Goal: Check status: Check status

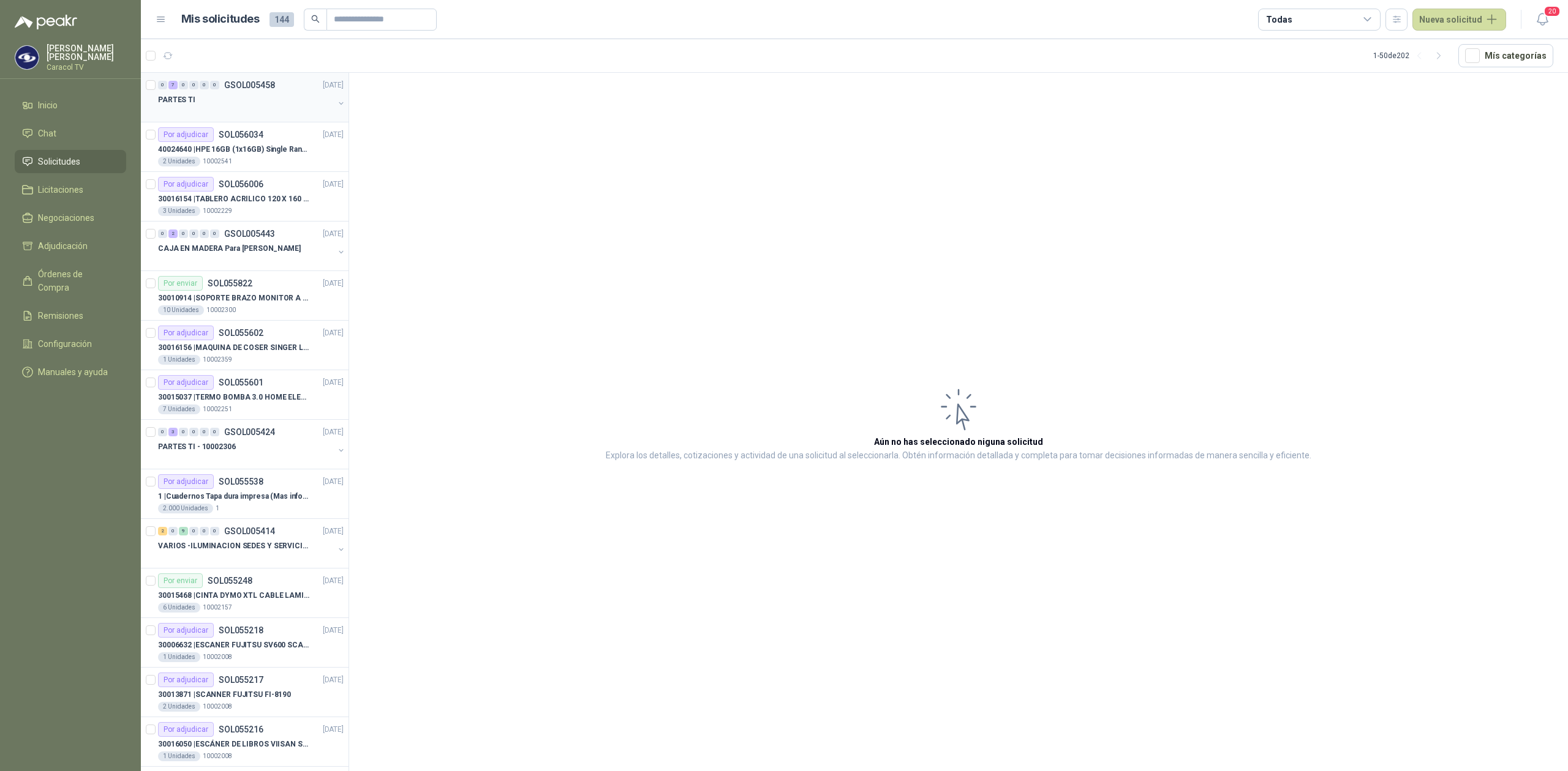
click at [246, 109] on div at bounding box center [246, 112] width 176 height 10
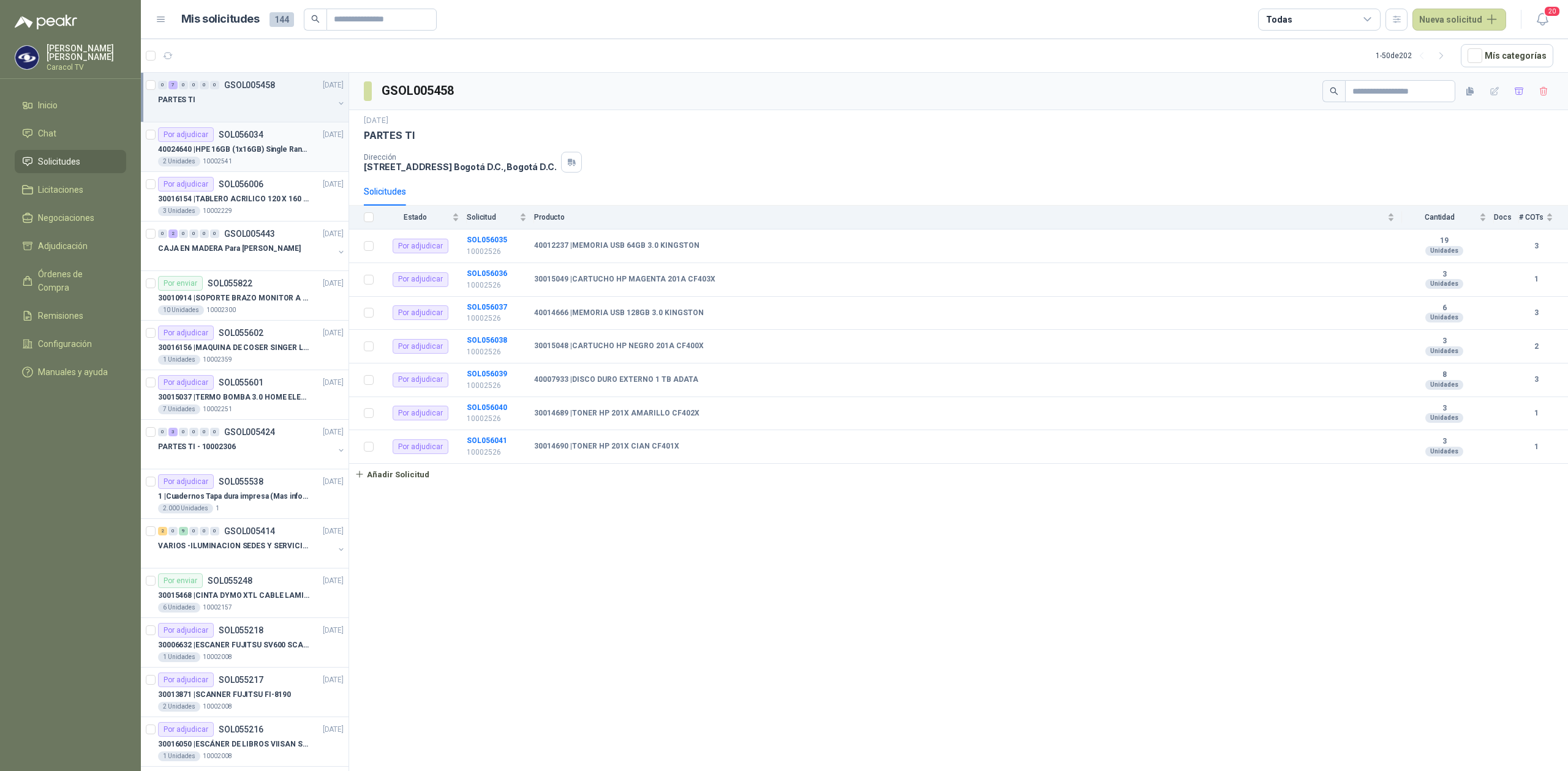
click at [268, 151] on p "40024640 | HPE 16GB (1x16GB) Single Rank x4 DDR4-2400" at bounding box center [234, 149] width 152 height 11
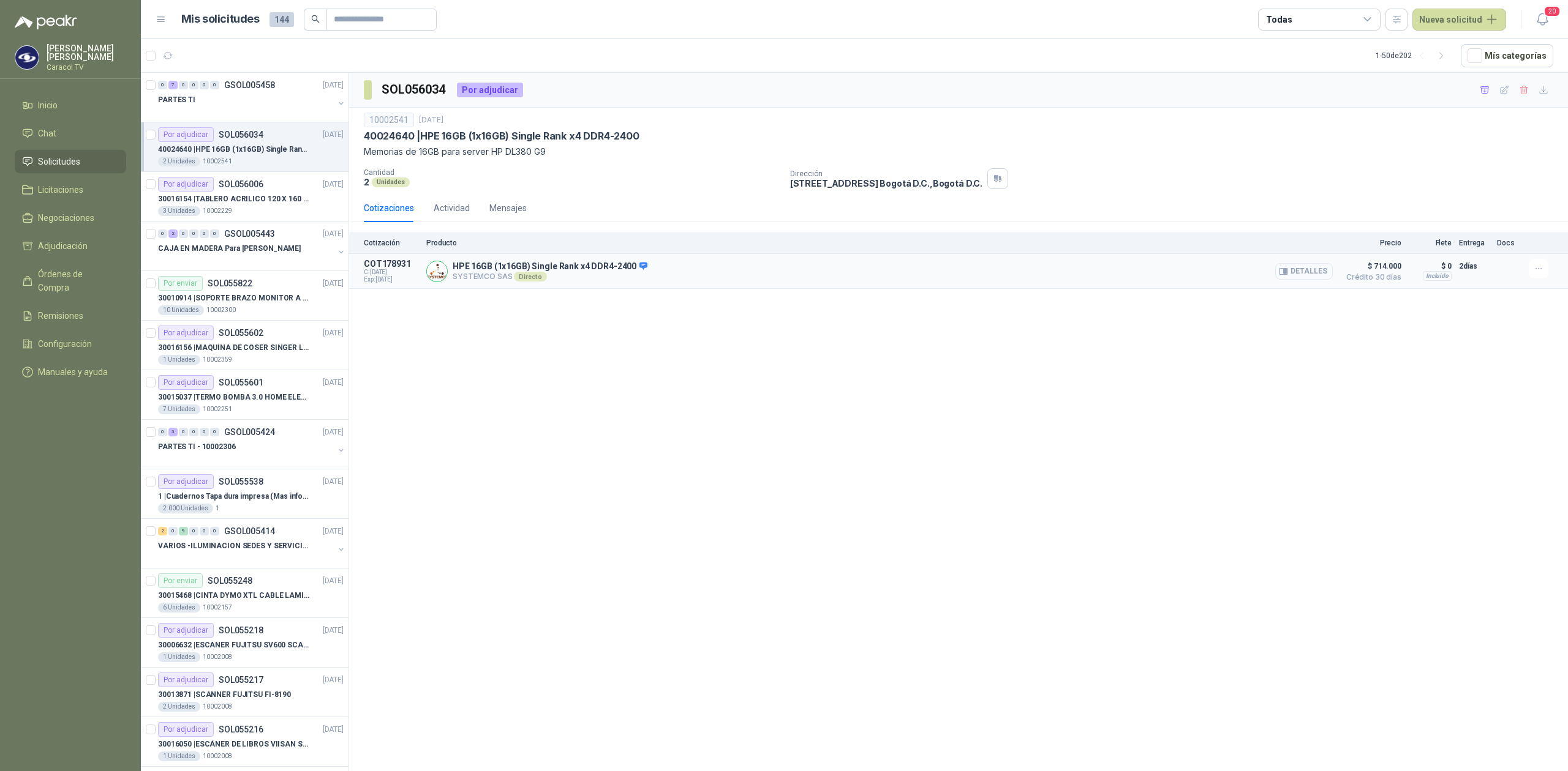
click at [1315, 269] on button "Detalles" at bounding box center [1304, 271] width 58 height 17
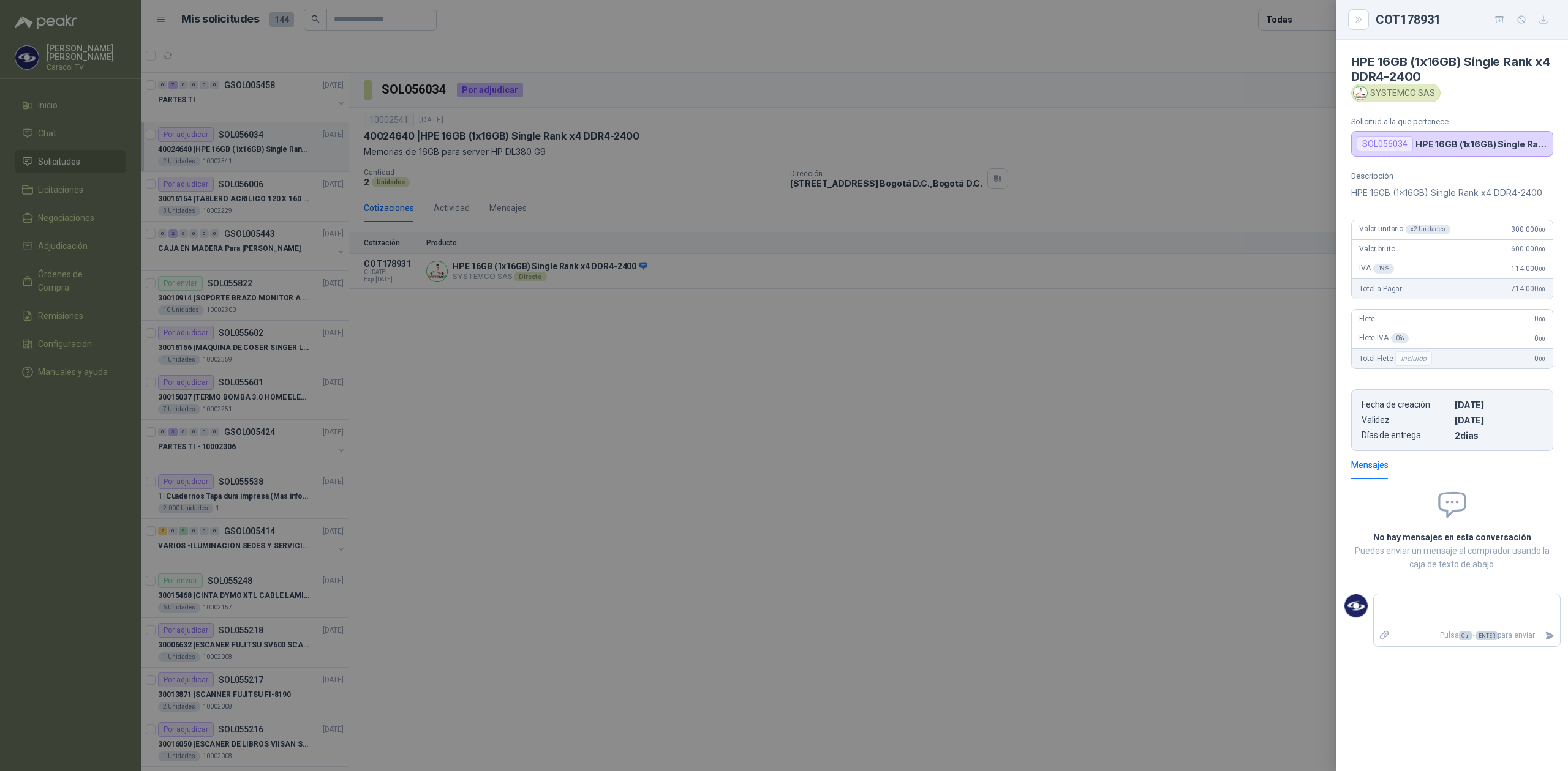
click at [714, 378] on div at bounding box center [784, 386] width 1568 height 771
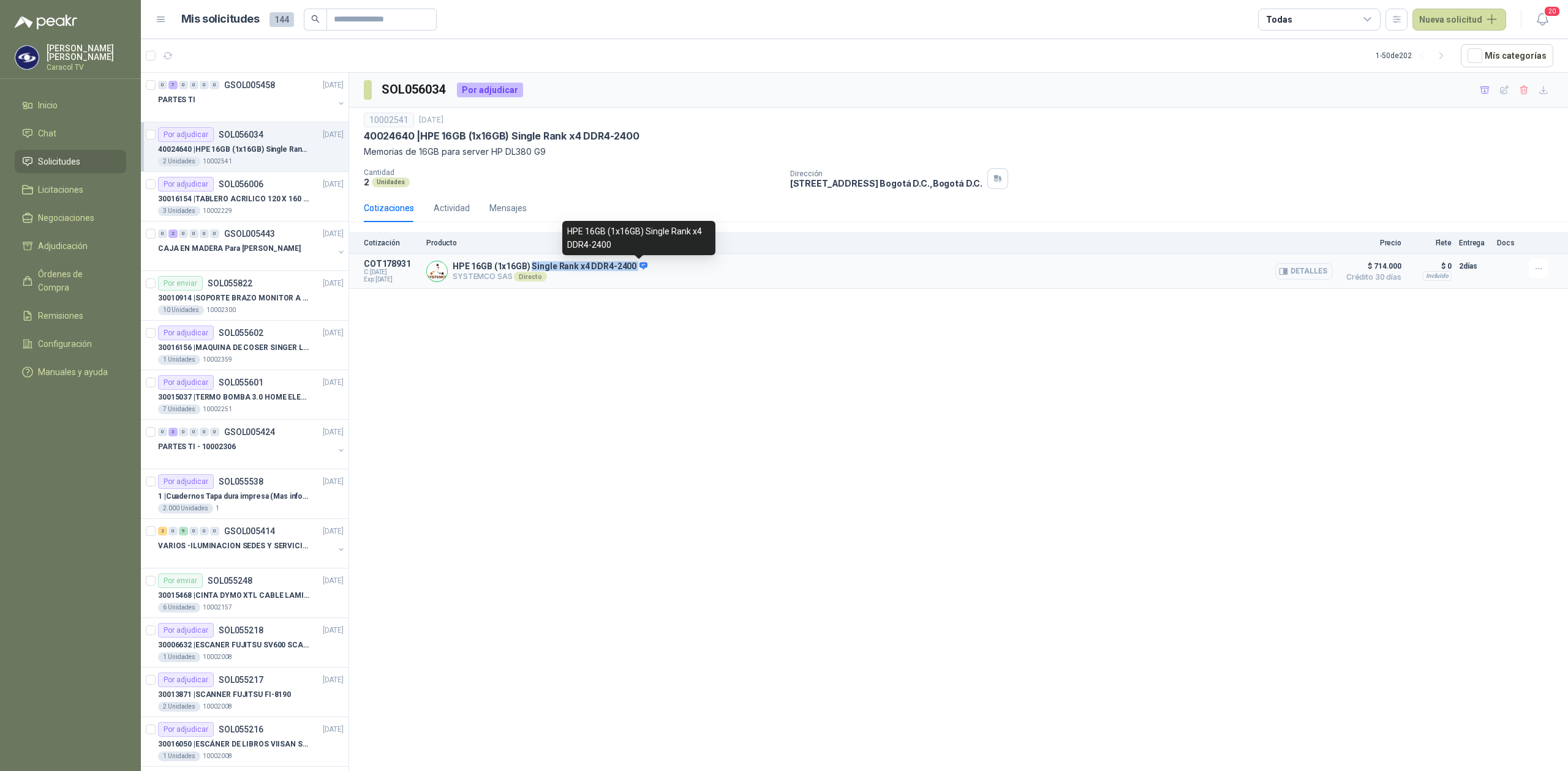
drag, startPoint x: 533, startPoint y: 269, endPoint x: 632, endPoint y: 265, distance: 99.1
click at [632, 265] on p "HPE 16GB (1x16GB) Single Rank x4 DDR4-2400" at bounding box center [550, 267] width 195 height 11
click at [608, 360] on div "SOL056034 Por adjudicar 10002541 [DATE] 40024640 | HPE 16GB (1x16GB) Single Ran…" at bounding box center [958, 424] width 1219 height 703
